Goal: Information Seeking & Learning: Compare options

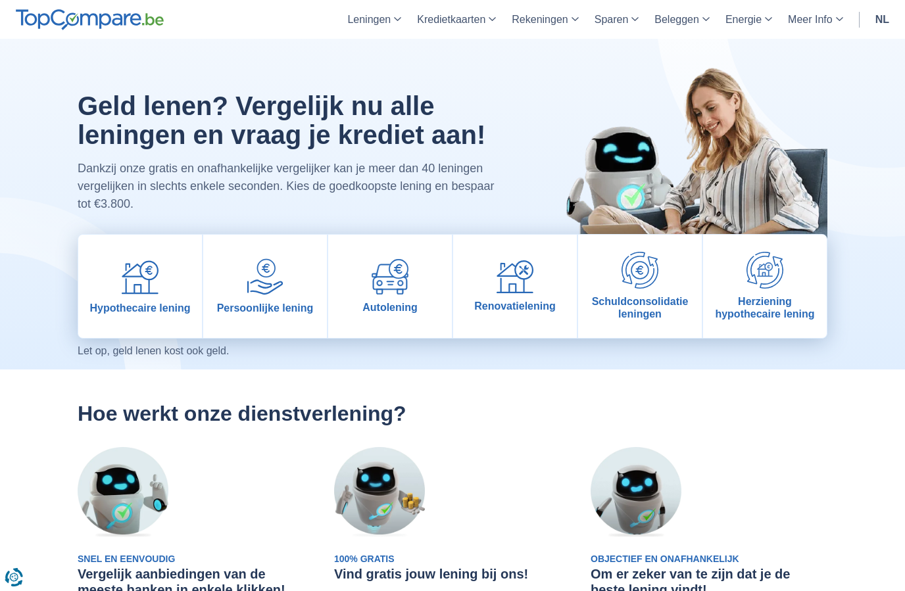
click at [281, 274] on img at bounding box center [265, 276] width 37 height 37
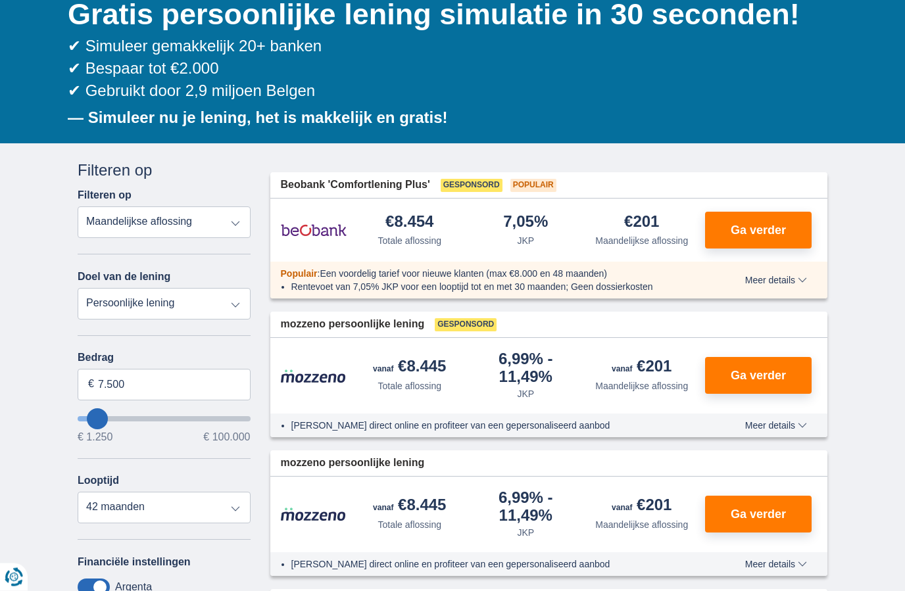
scroll to position [141, 0]
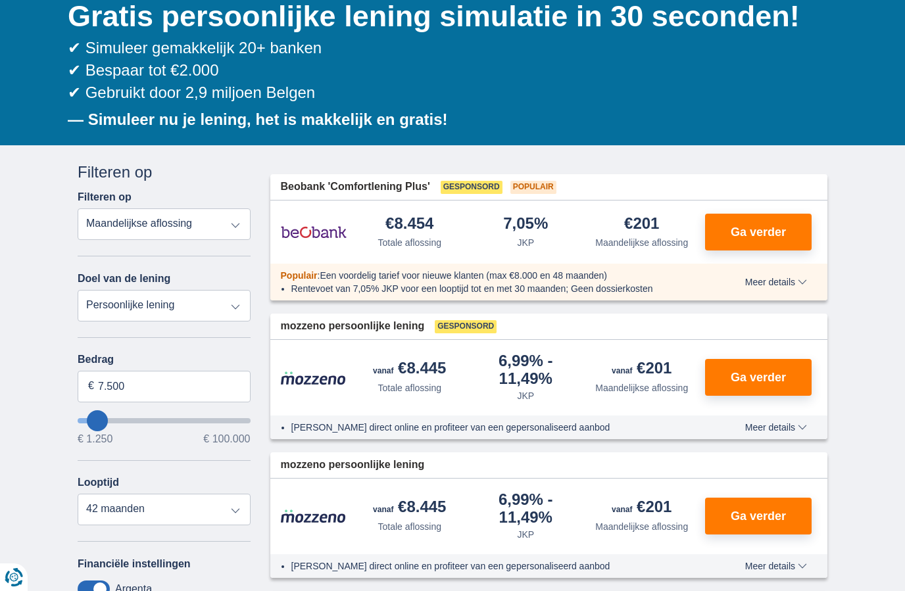
click at [224, 310] on select "Persoonlijke lening Auto Moto / fiets Mobilhome / caravan Renovatie Energie Sch…" at bounding box center [164, 306] width 173 height 32
select select "moto"
type input "15.000"
type input "15250"
select select "60"
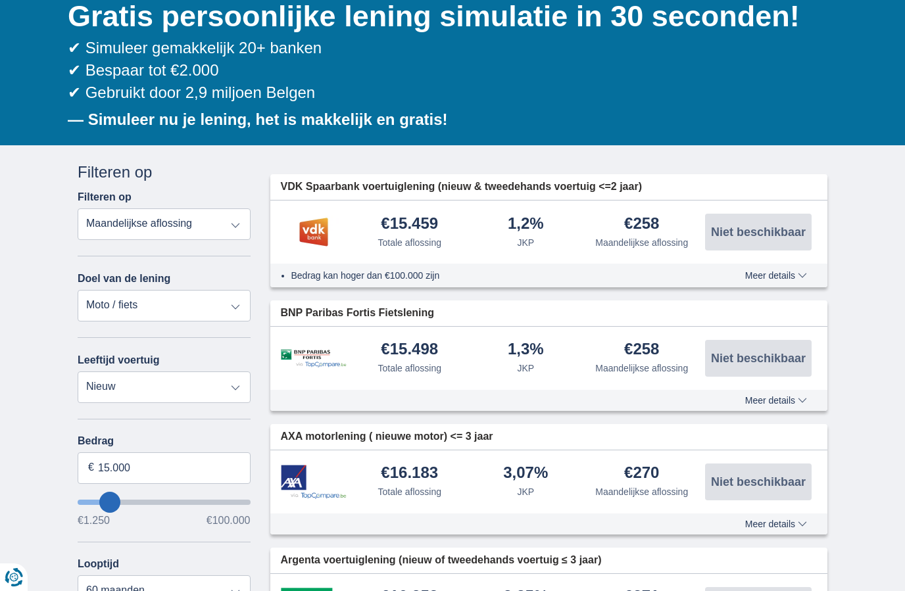
click at [235, 303] on select "Persoonlijke lening Auto Moto / fiets Mobilhome / caravan Renovatie Energie Sch…" at bounding box center [164, 306] width 173 height 32
select select "vehicleLoan"
select select "3-4"
type input "15.000"
type input "15250"
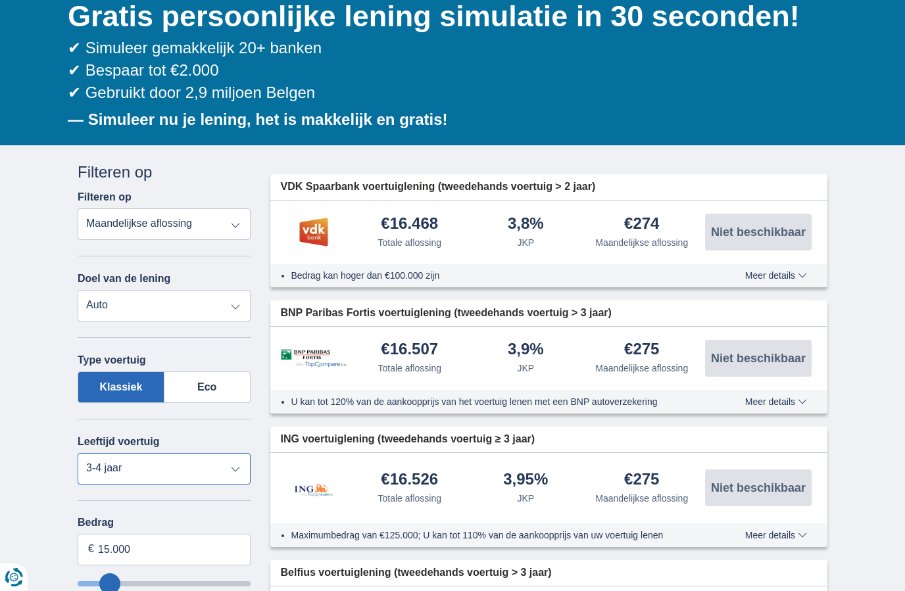
click at [224, 472] on select "Nieuw 0-1 jaar 1-2 jaar 2-3 jaar 3-4 jaar 4-5 jaar 5+ jaar" at bounding box center [164, 469] width 173 height 32
select select "5+"
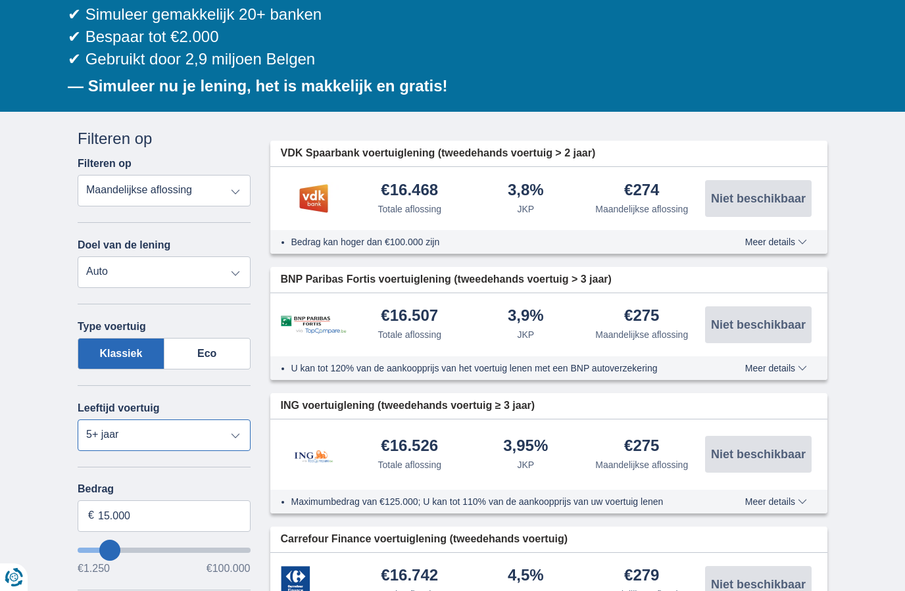
scroll to position [173, 0]
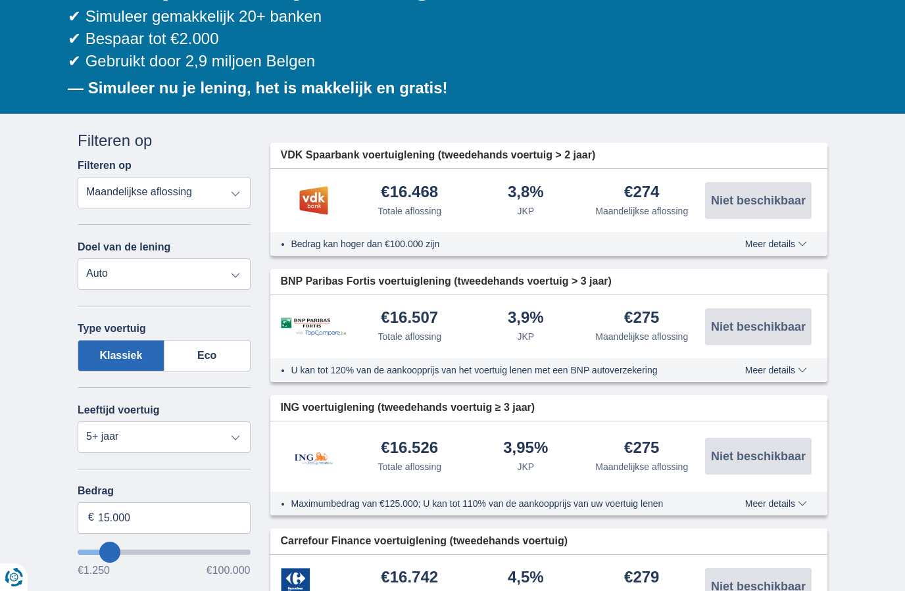
click at [788, 243] on span "Meer details" at bounding box center [776, 243] width 62 height 9
